Goal: Information Seeking & Learning: Learn about a topic

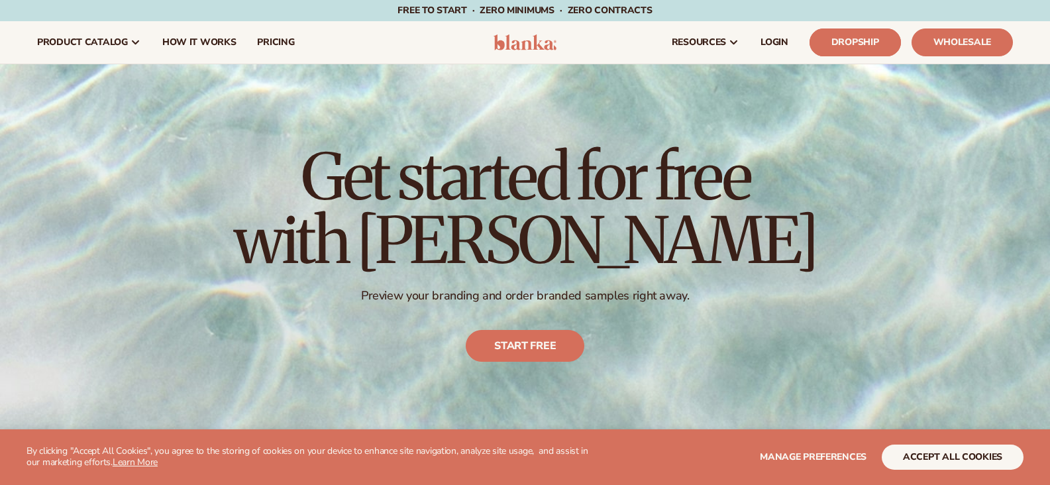
click at [854, 44] on link "Dropship" at bounding box center [855, 42] width 91 height 28
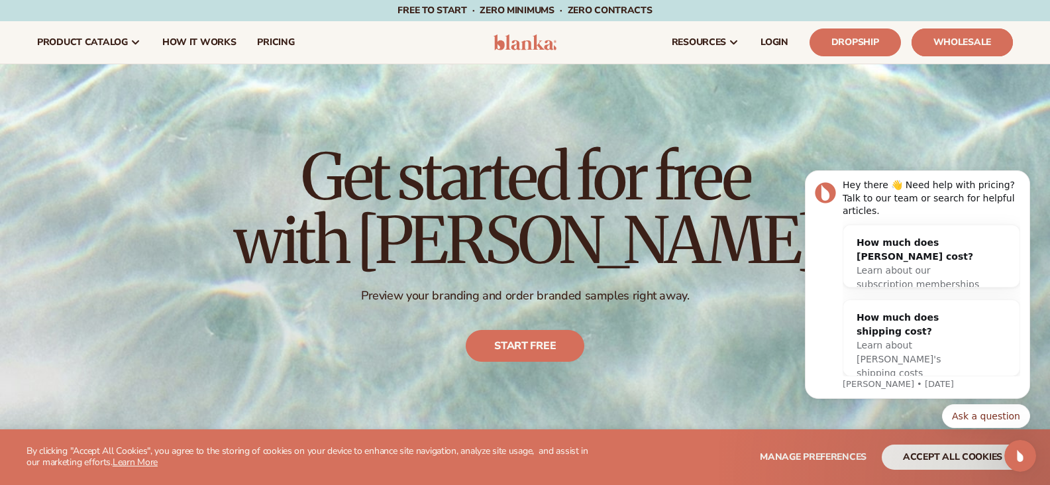
click at [984, 36] on link "Wholesale" at bounding box center [962, 42] width 101 height 28
click at [269, 43] on span "pricing" at bounding box center [275, 42] width 37 height 11
